Goal: Task Accomplishment & Management: Manage account settings

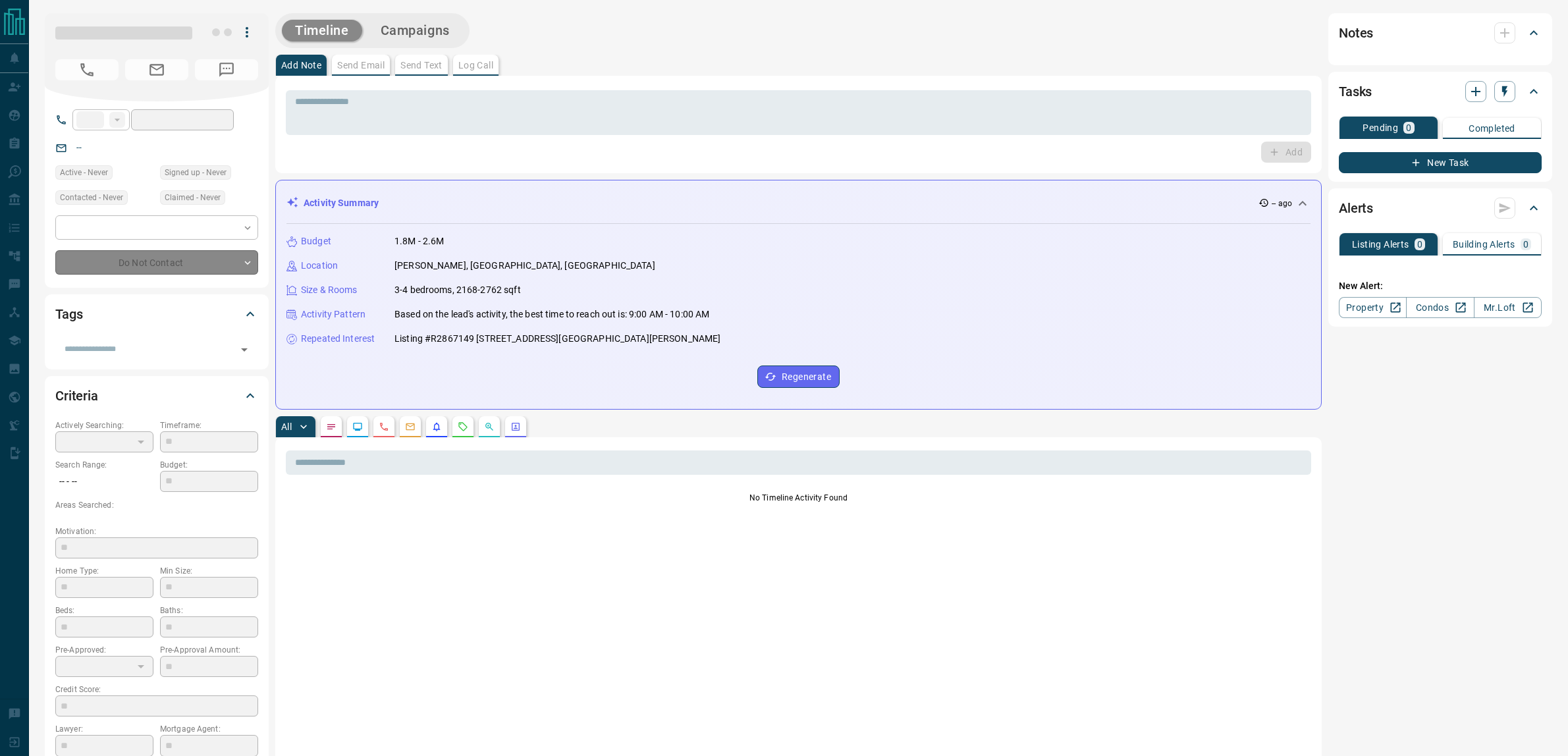
type input "**"
type input "**********"
type input "*"
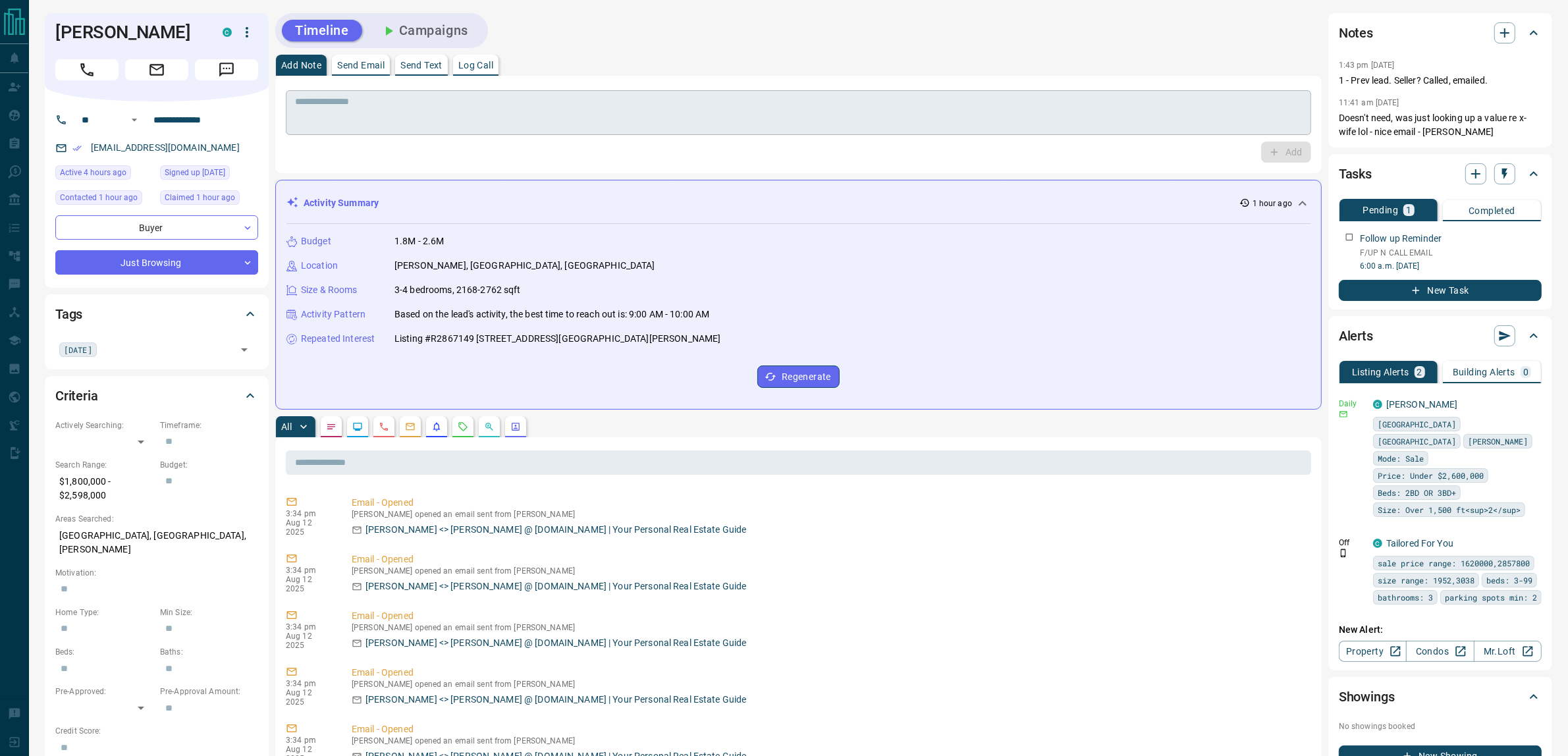
click at [369, 118] on textarea at bounding box center [798, 113] width 1007 height 33
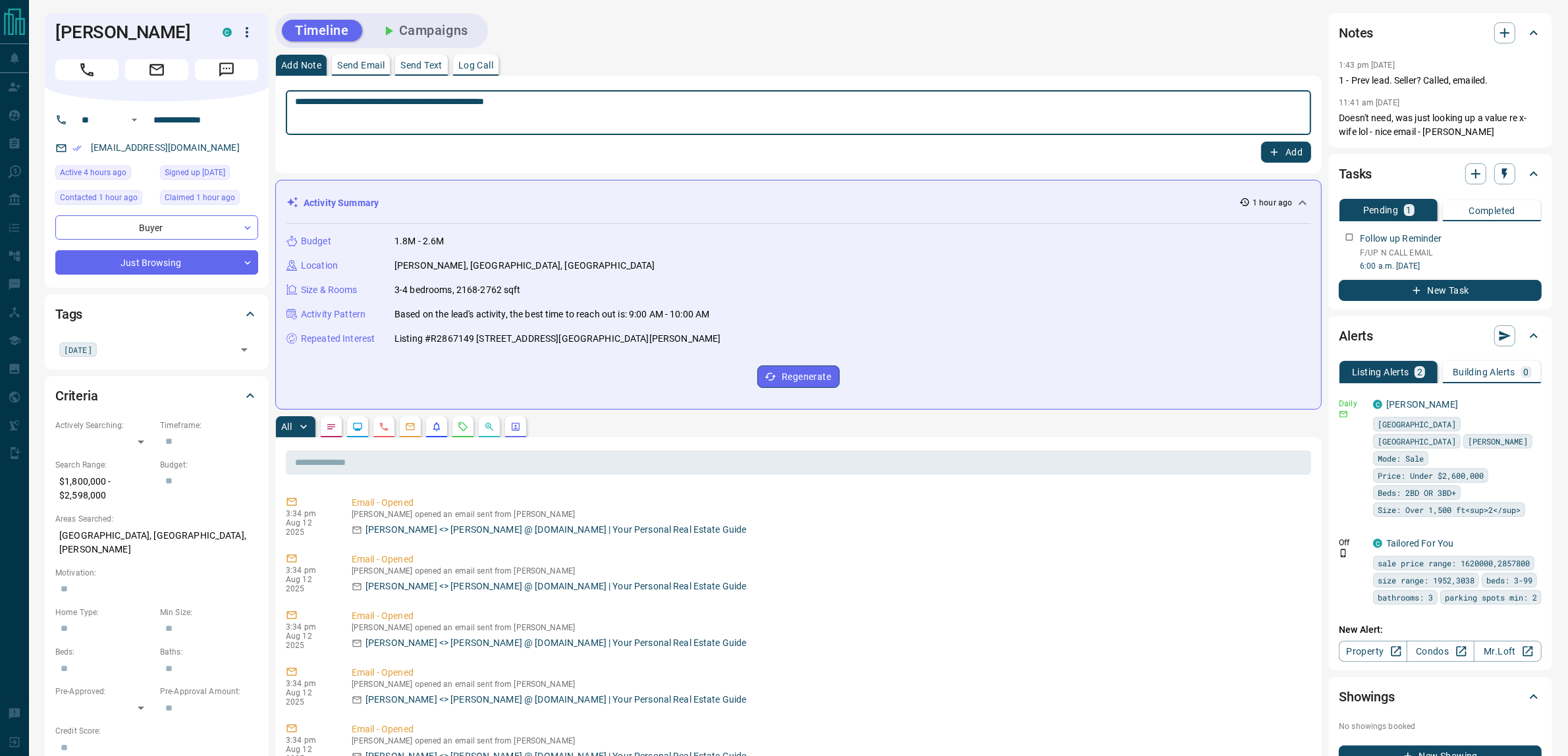
type textarea "**********"
click at [1261, 142] on button "Add" at bounding box center [1286, 152] width 50 height 21
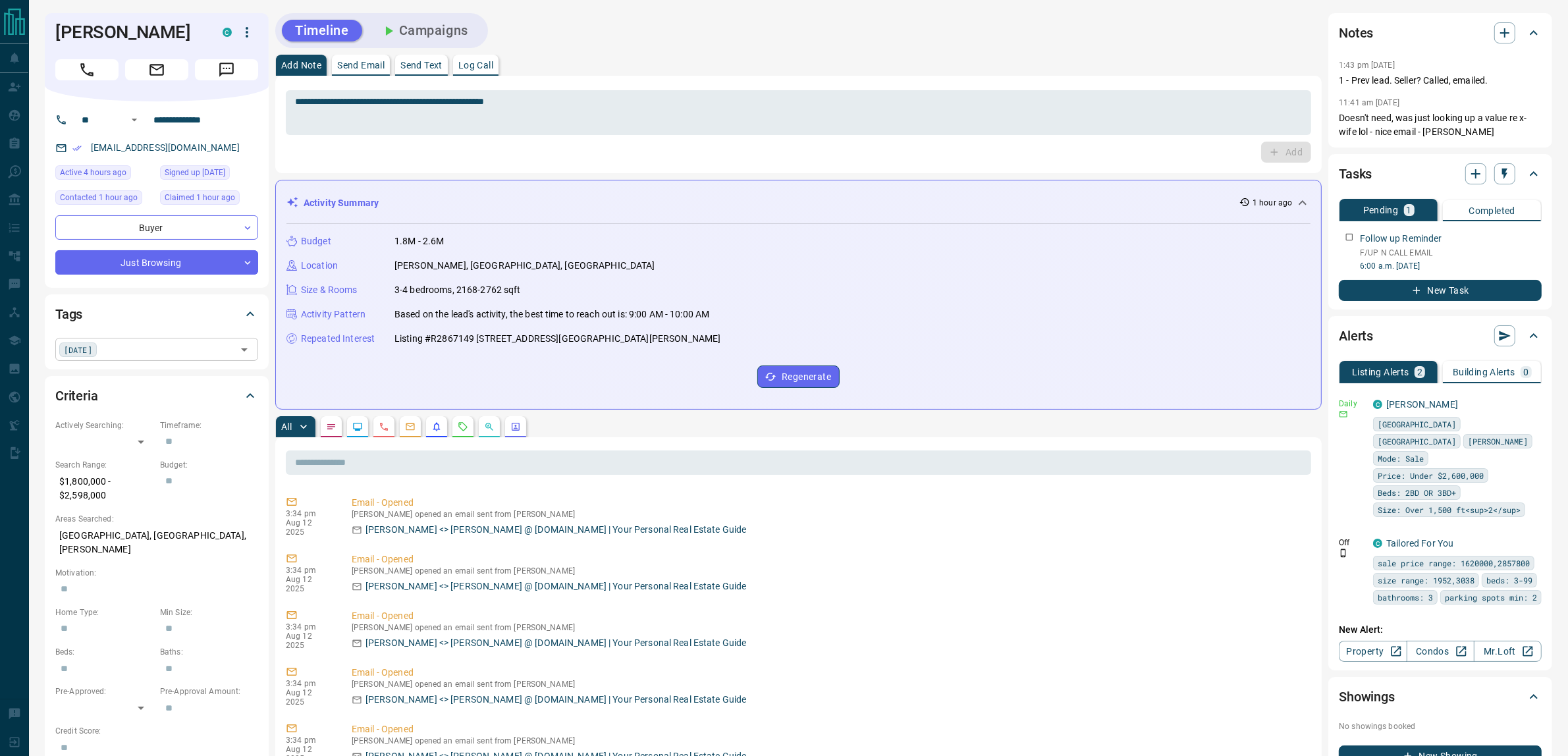
drag, startPoint x: 159, startPoint y: 377, endPoint x: 124, endPoint y: 379, distance: 35.1
click at [159, 360] on div "[DATE] ​" at bounding box center [157, 349] width 203 height 22
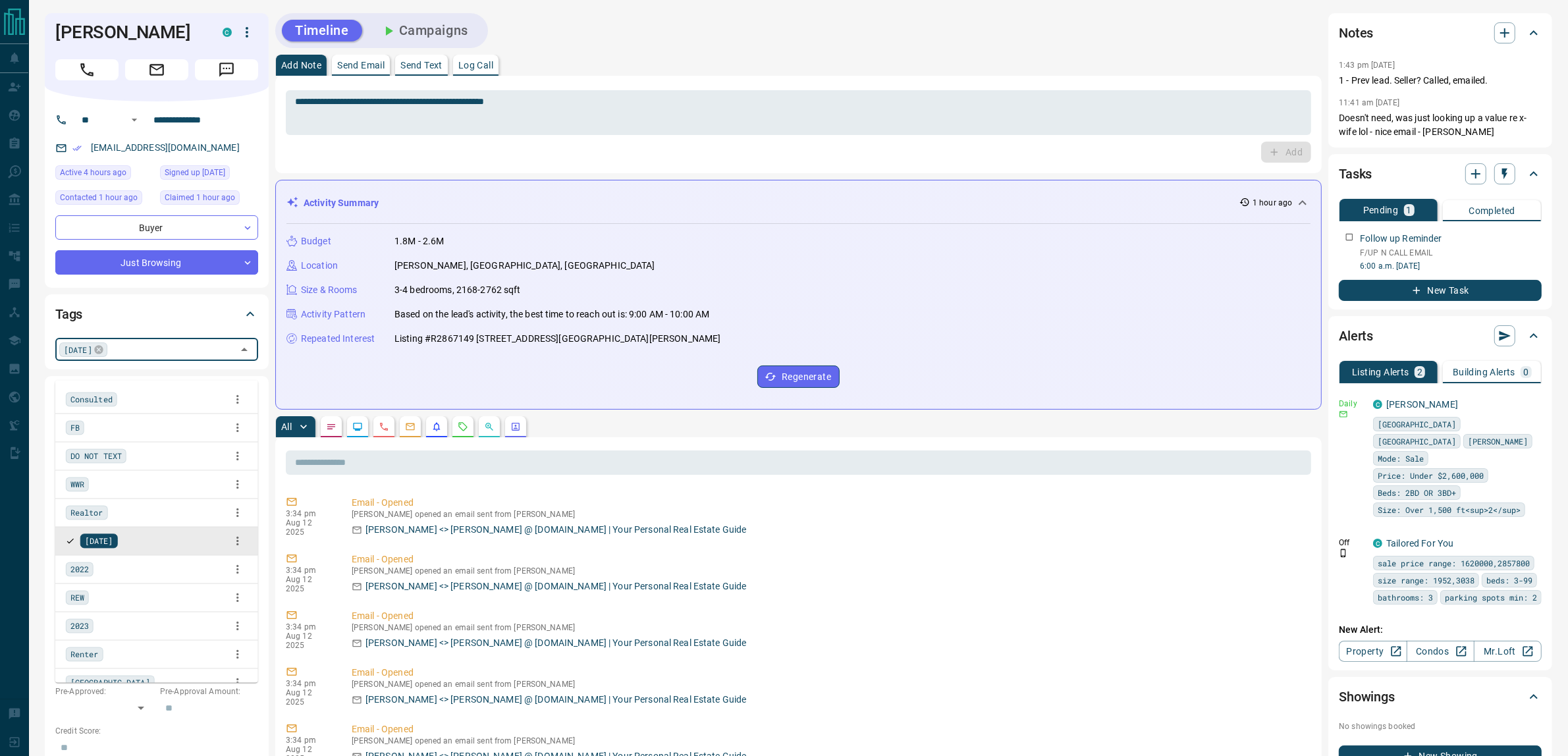
click at [99, 355] on icon at bounding box center [98, 349] width 10 height 10
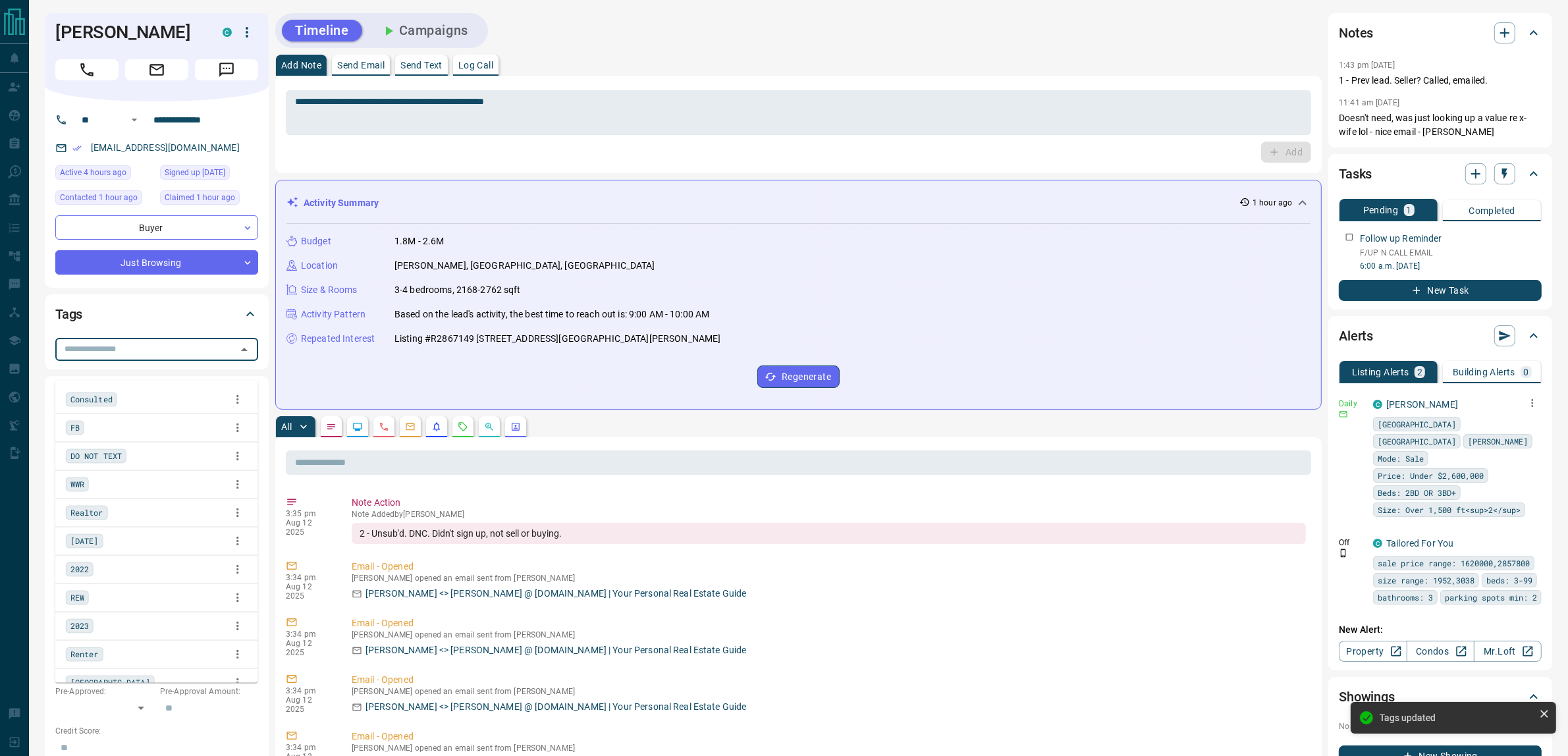
click at [1536, 403] on icon "button" at bounding box center [1532, 403] width 12 height 12
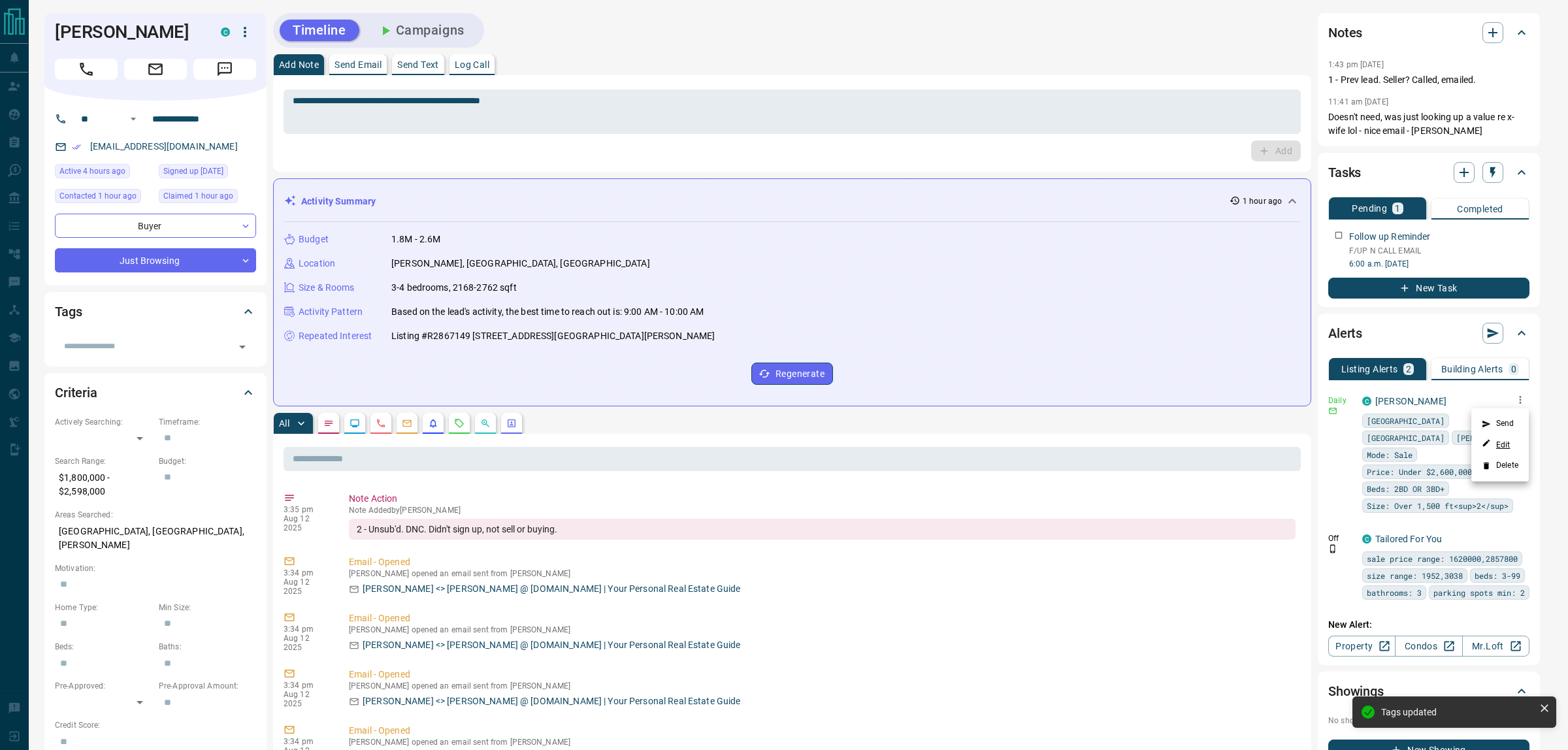
click at [1507, 442] on link "Edit" at bounding box center [1496, 444] width 29 height 12
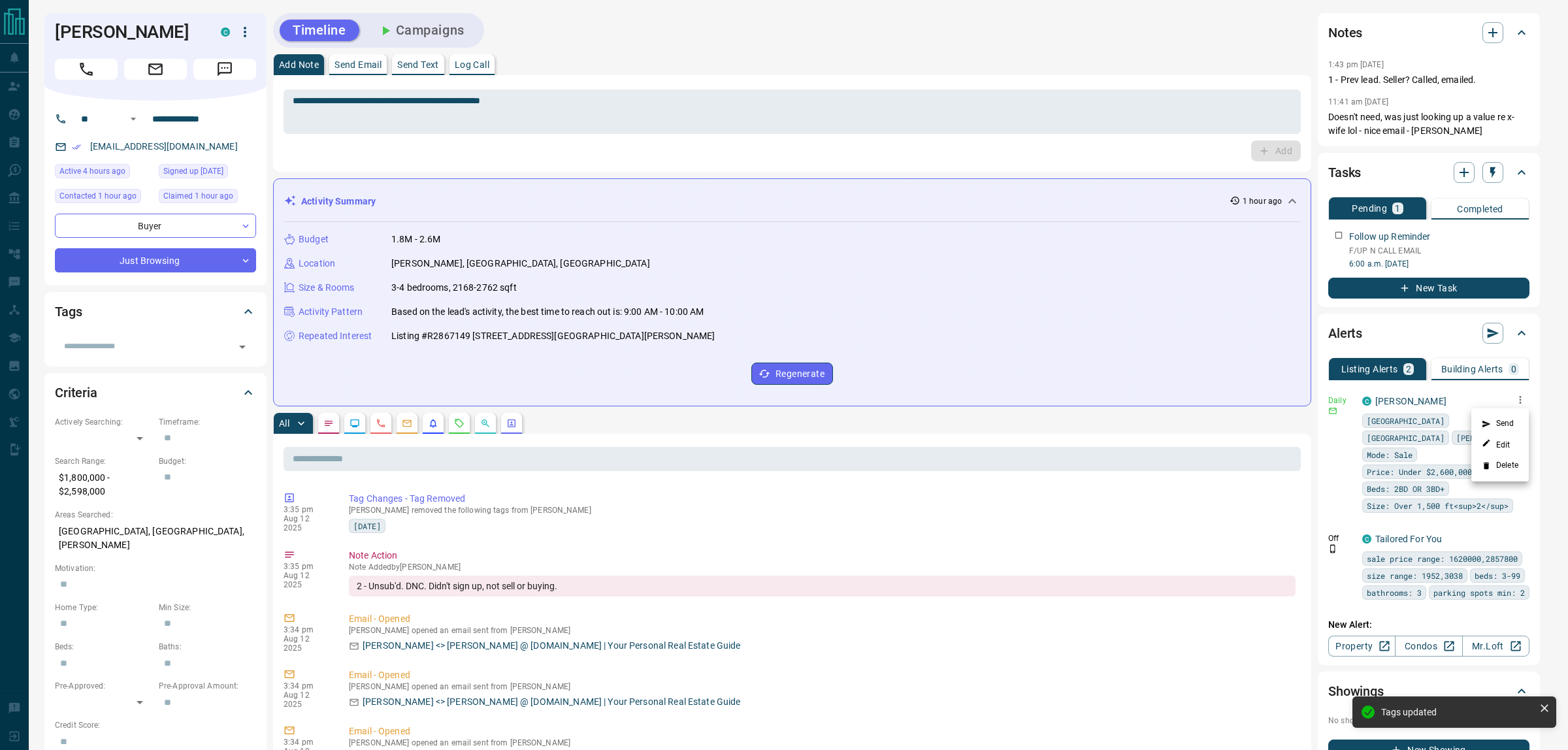
click at [1521, 234] on div at bounding box center [784, 375] width 1568 height 750
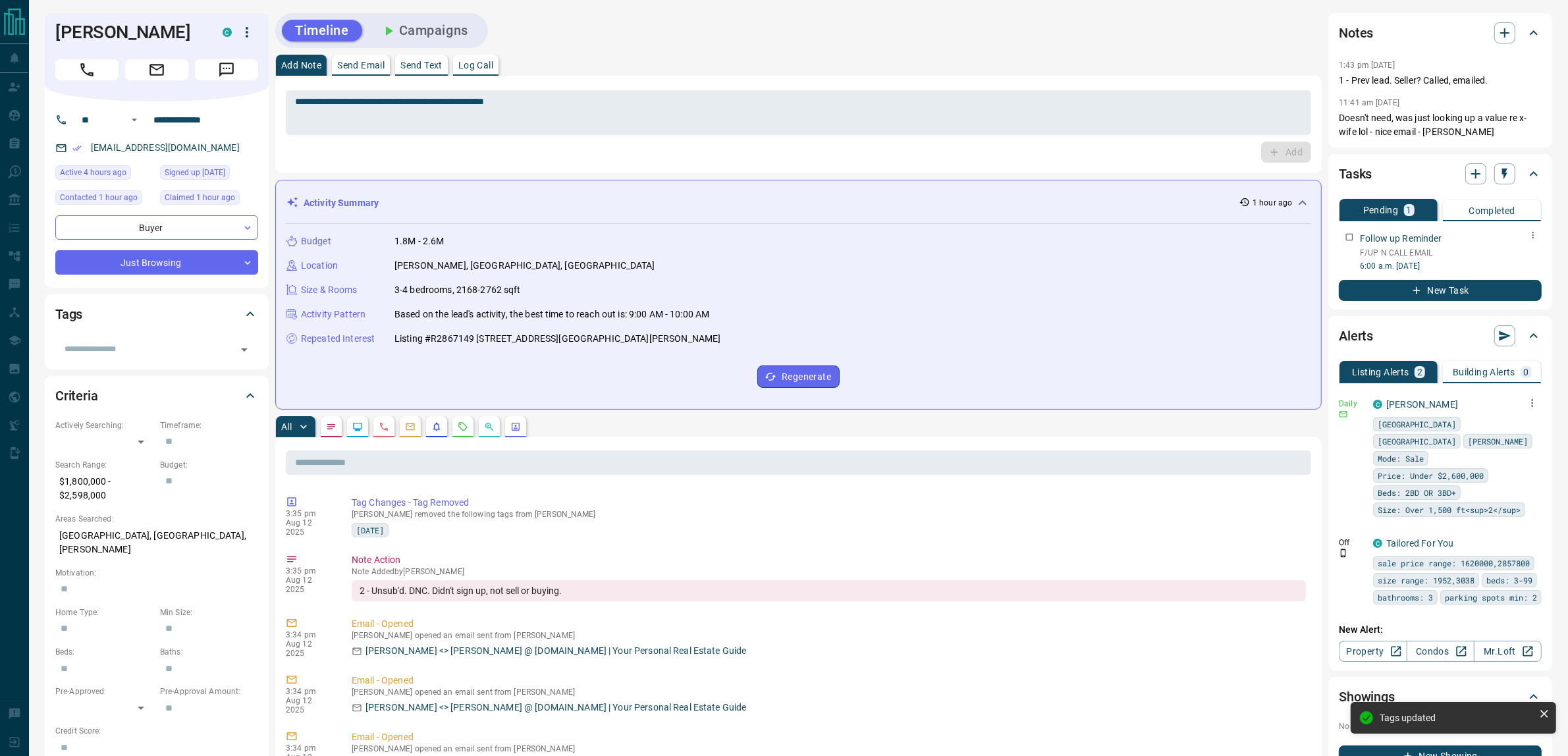
click at [1528, 232] on icon "button" at bounding box center [1533, 235] width 10 height 10
click at [1510, 278] on li "Delete" at bounding box center [1512, 279] width 58 height 19
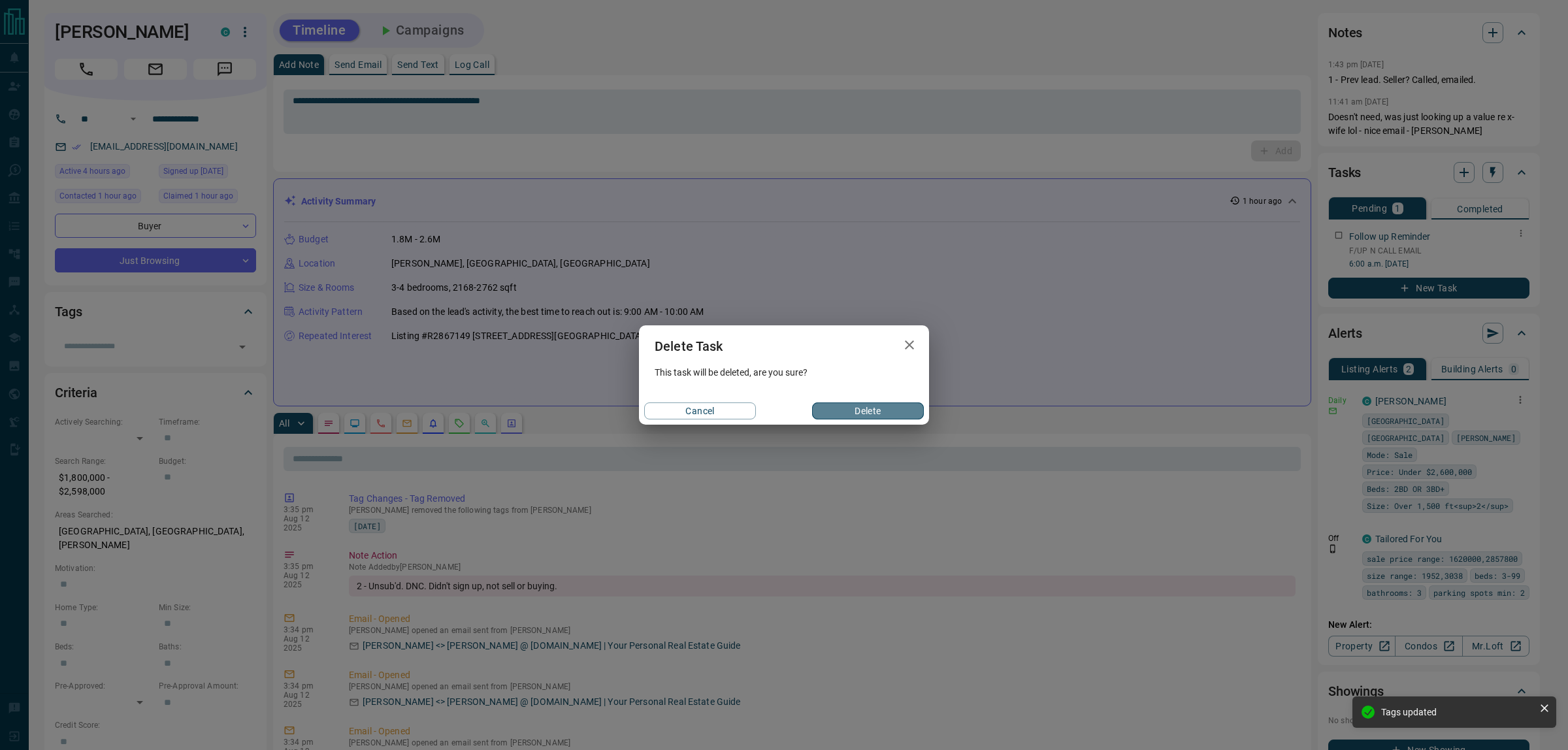
click at [864, 416] on button "Delete" at bounding box center [868, 411] width 112 height 17
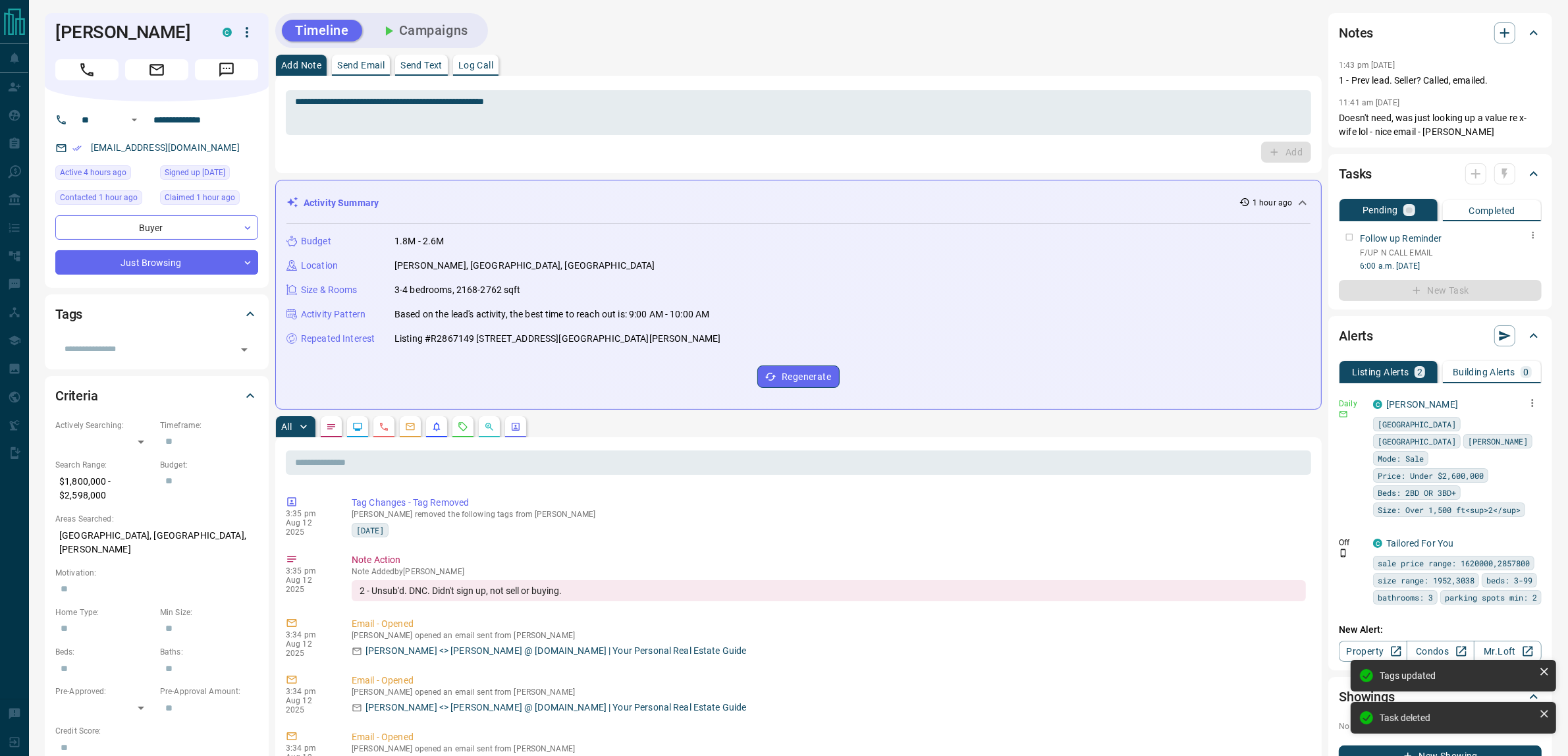
click at [459, 30] on button "Campaigns" at bounding box center [424, 30] width 114 height 22
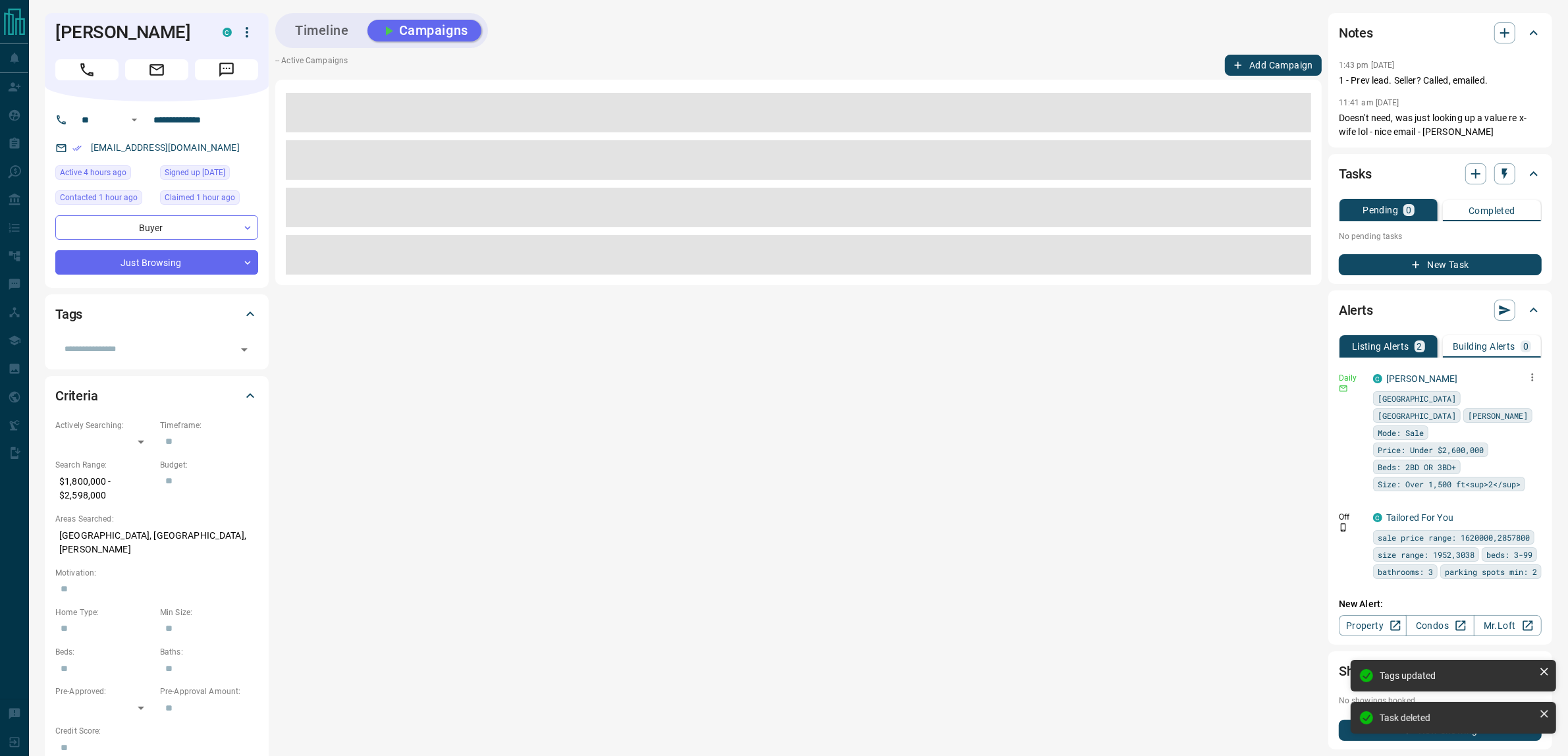
click at [1279, 67] on button "Add Campaign" at bounding box center [1273, 65] width 97 height 21
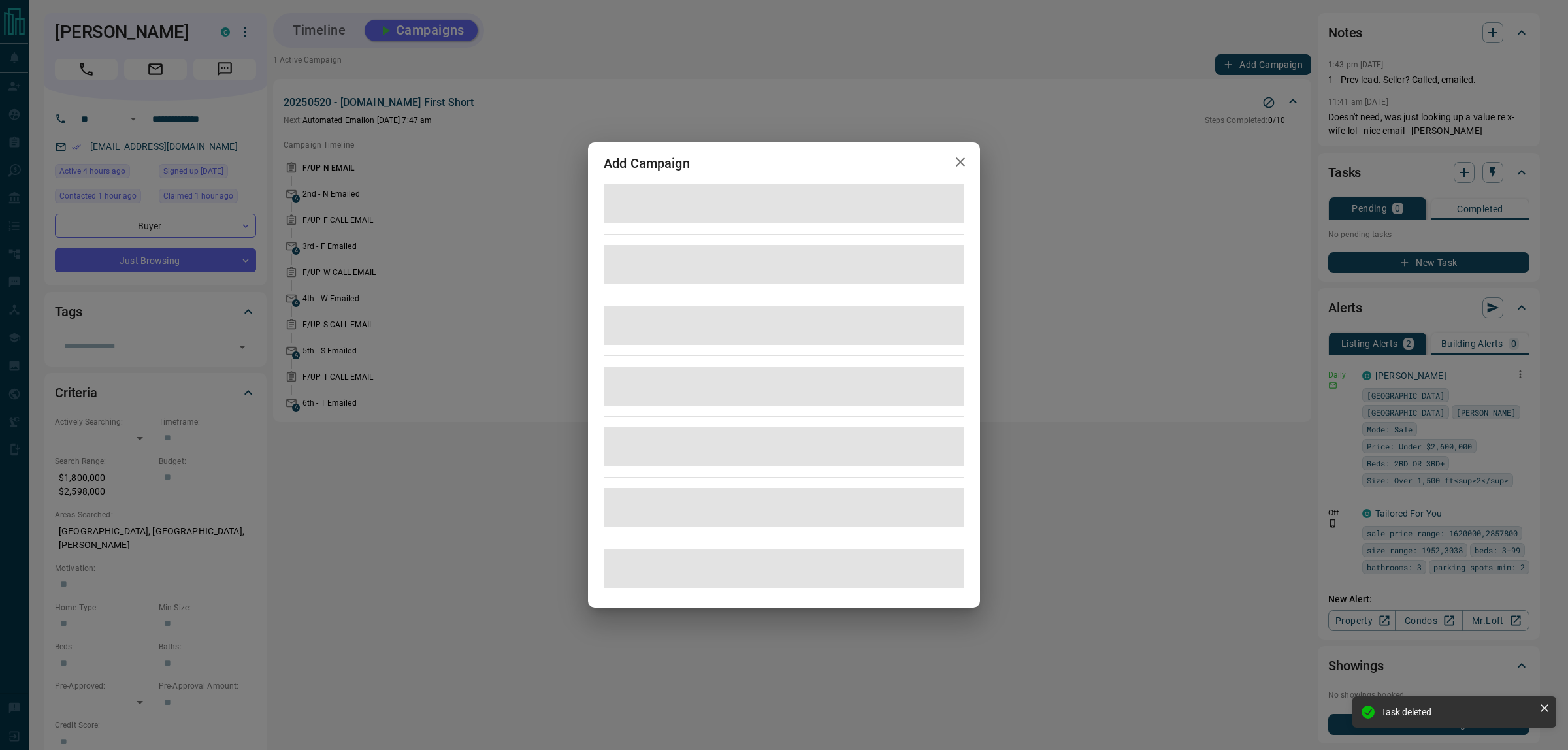
click at [1269, 66] on div "Add Campaign" at bounding box center [784, 375] width 1568 height 750
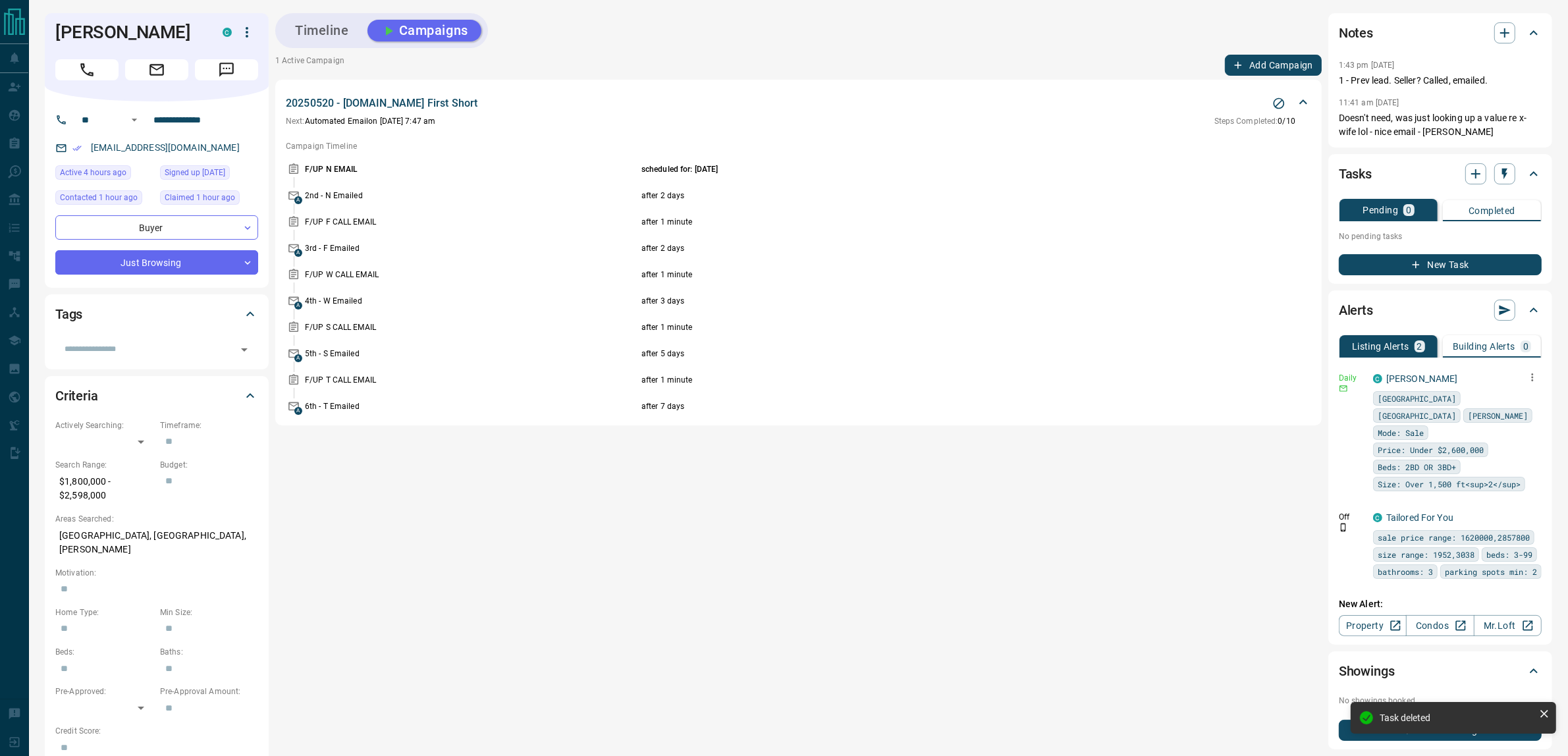
click at [1017, 56] on div "1 Active Campaign Add Campaign" at bounding box center [798, 65] width 1046 height 21
click at [1279, 106] on icon "Stop Campaign" at bounding box center [1279, 103] width 13 height 13
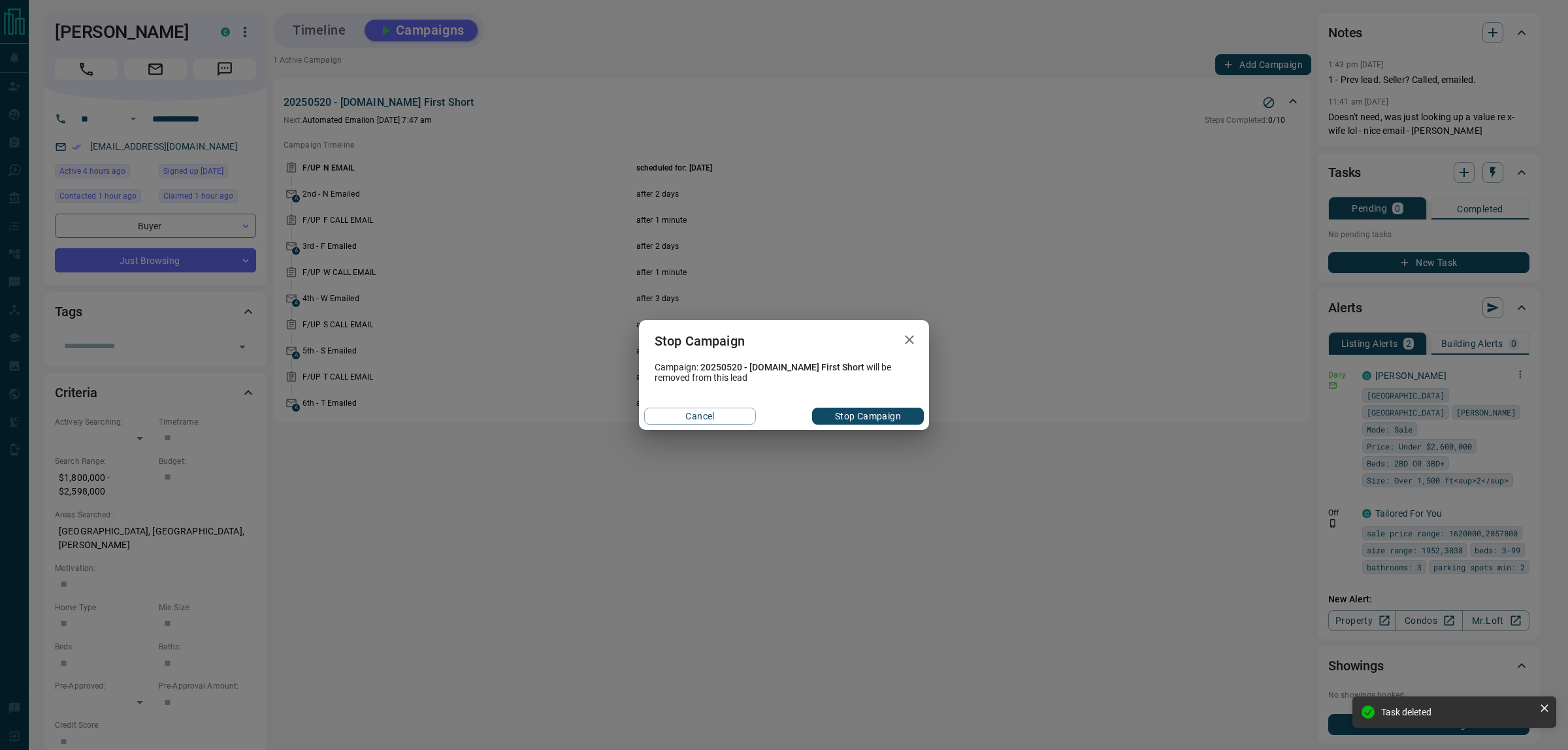
click at [886, 420] on button "Stop Campaign" at bounding box center [868, 416] width 112 height 17
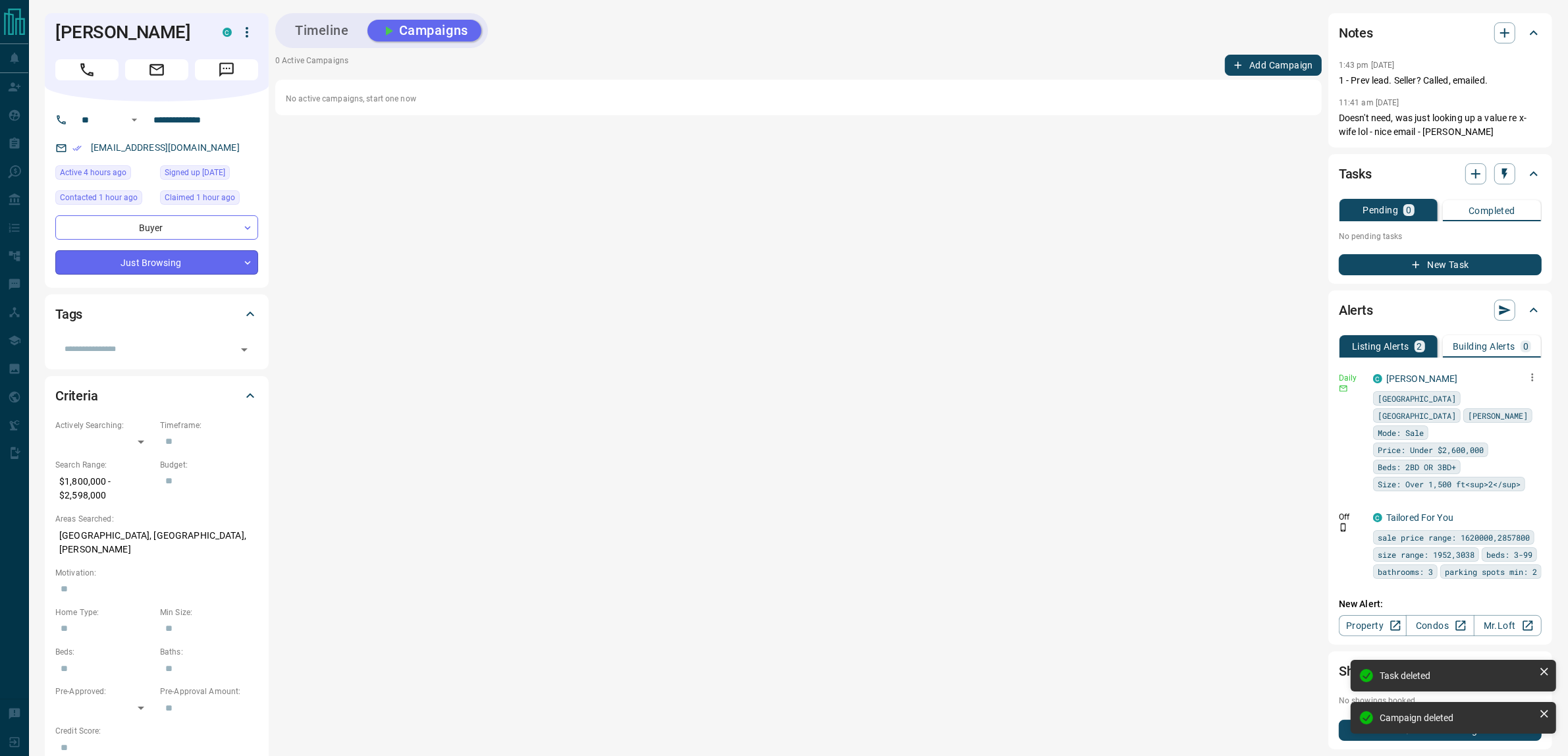
click at [156, 280] on body "**********" at bounding box center [784, 552] width 1568 height 1105
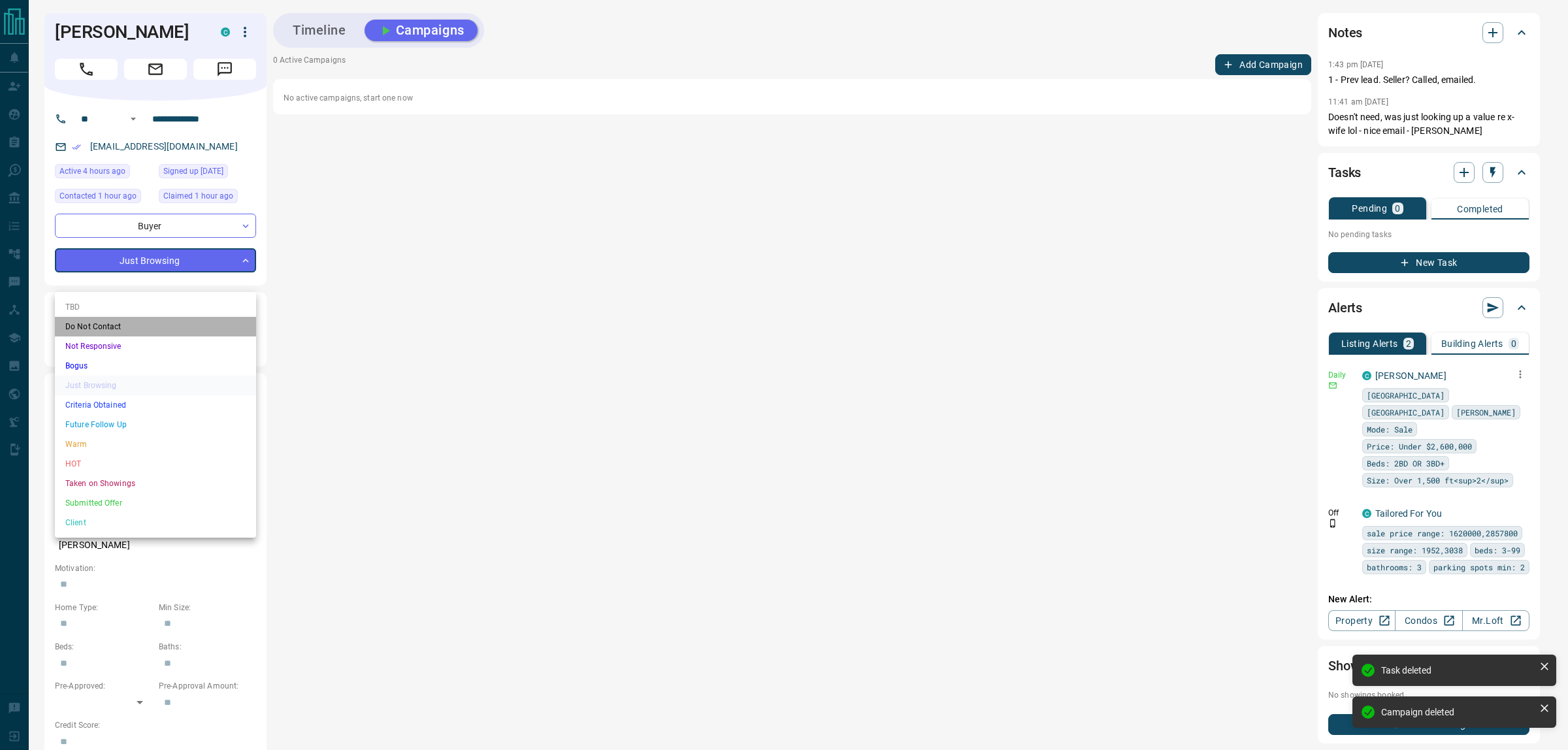
click at [92, 327] on li "Do Not Contact" at bounding box center [156, 326] width 201 height 19
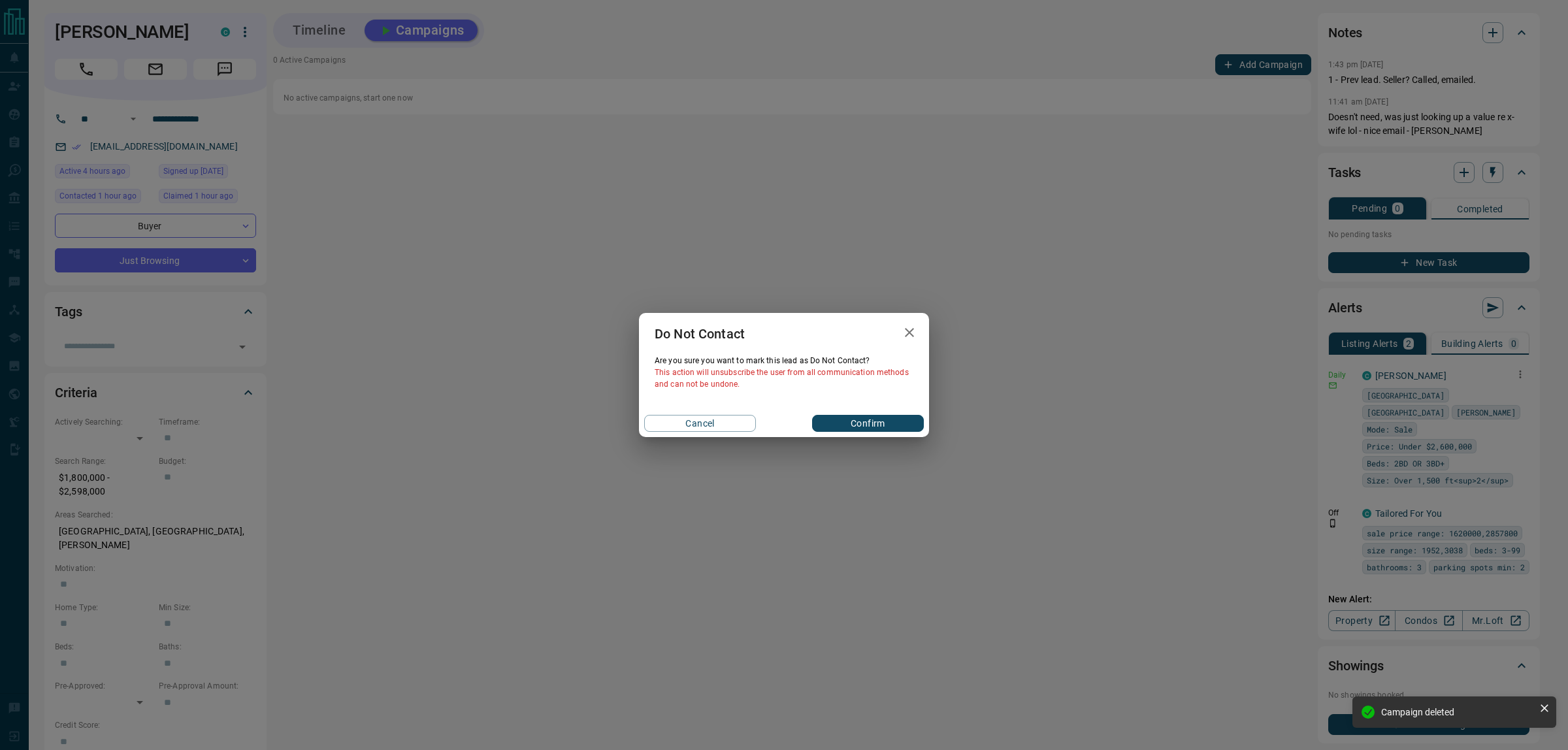
click at [886, 426] on button "Confirm" at bounding box center [868, 423] width 112 height 17
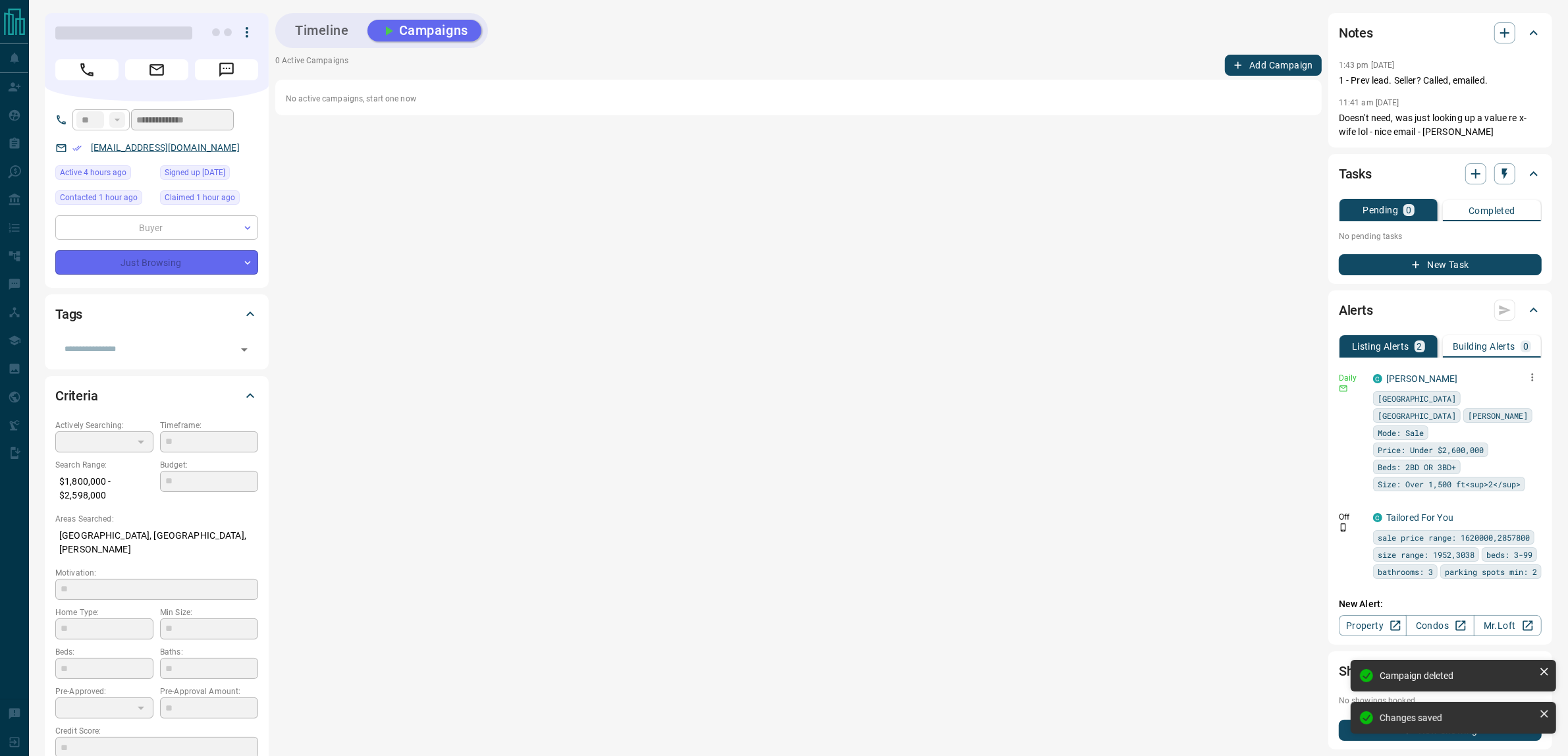
type input "*"
